Goal: Task Accomplishment & Management: Manage account settings

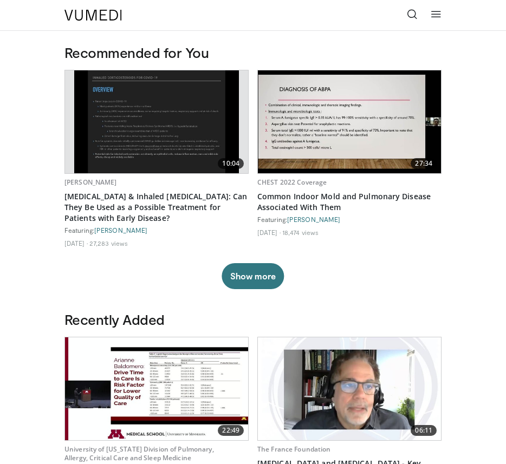
click at [437, 9] on icon at bounding box center [436, 14] width 11 height 11
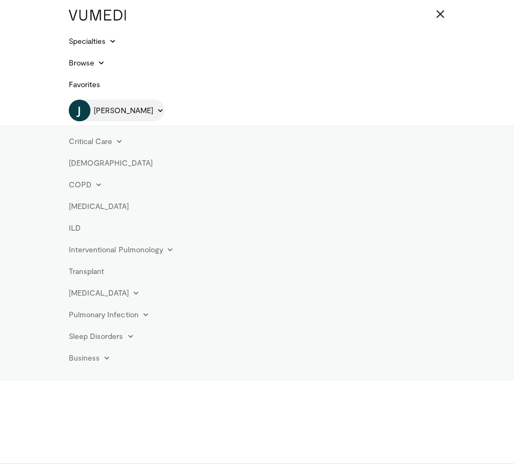
click at [133, 113] on span "[PERSON_NAME]" at bounding box center [124, 110] width 60 height 11
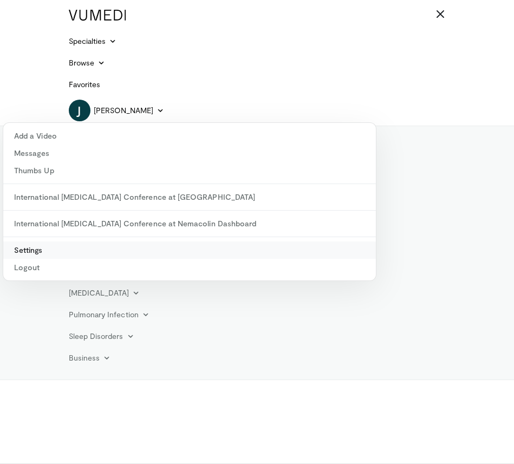
click at [37, 249] on link "Settings" at bounding box center [189, 250] width 373 height 17
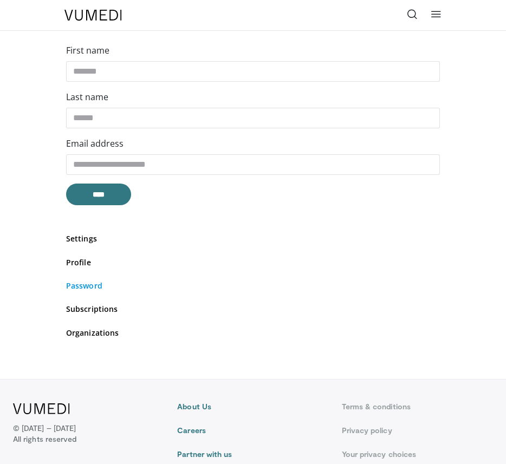
click at [97, 288] on link "Password" at bounding box center [253, 285] width 374 height 11
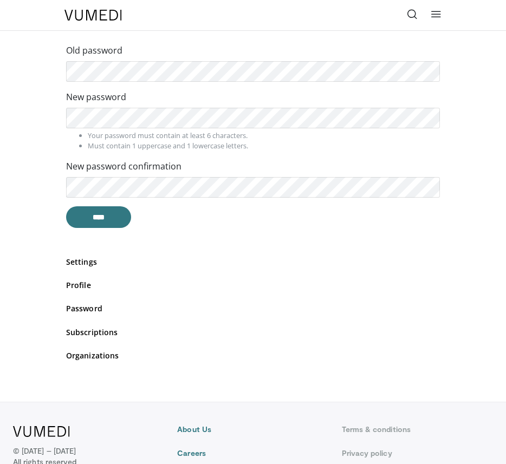
click at [229, 242] on div "Settings Profile Password Subscriptions Organizations" at bounding box center [253, 309] width 374 height 144
click at [438, 18] on icon at bounding box center [436, 14] width 11 height 11
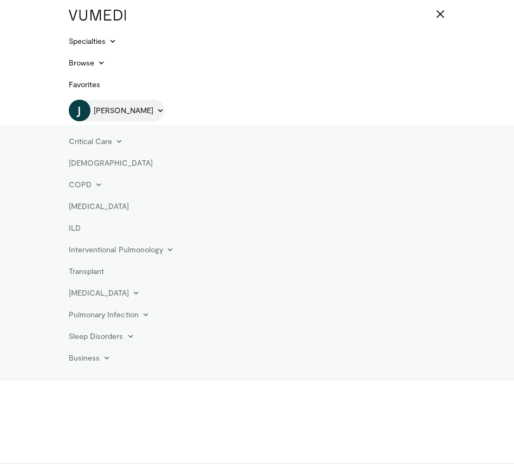
click at [157, 112] on icon at bounding box center [161, 111] width 8 height 8
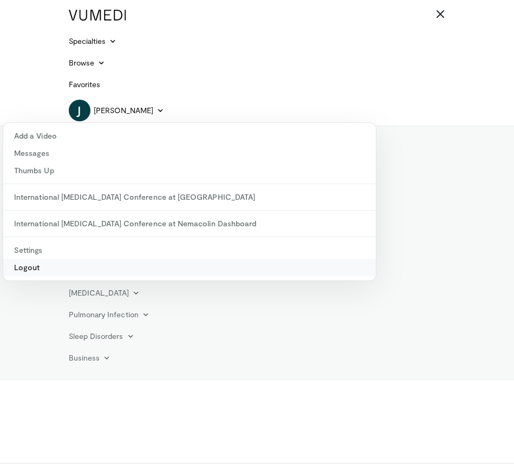
click at [38, 268] on link "Logout" at bounding box center [189, 267] width 373 height 17
